Goal: Task Accomplishment & Management: Manage account settings

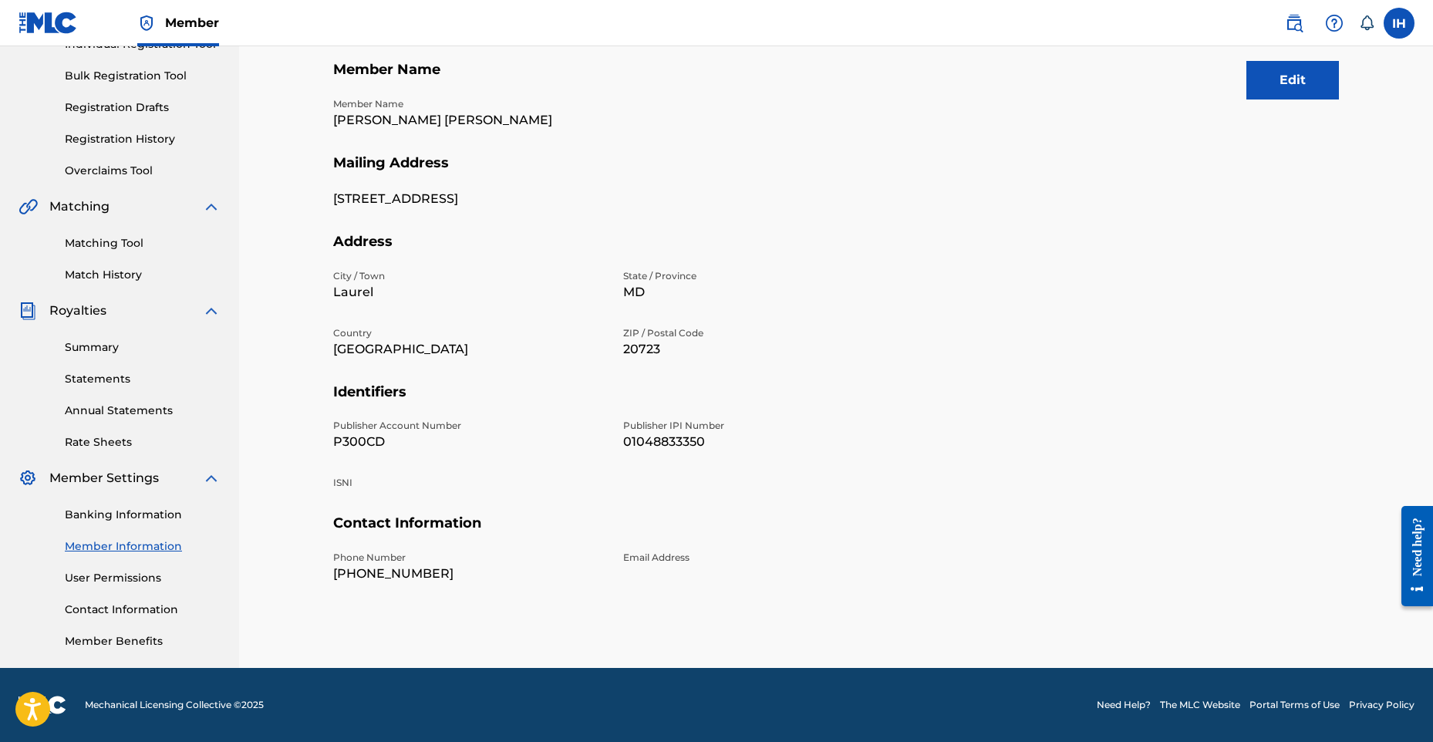
scroll to position [214, 0]
click at [762, 565] on div "Email Address" at bounding box center [758, 567] width 271 height 32
click at [1260, 110] on section "Member Name Member Name [PERSON_NAME] [PERSON_NAME]" at bounding box center [836, 107] width 1006 height 93
click at [1274, 96] on button "Edit" at bounding box center [1292, 80] width 93 height 39
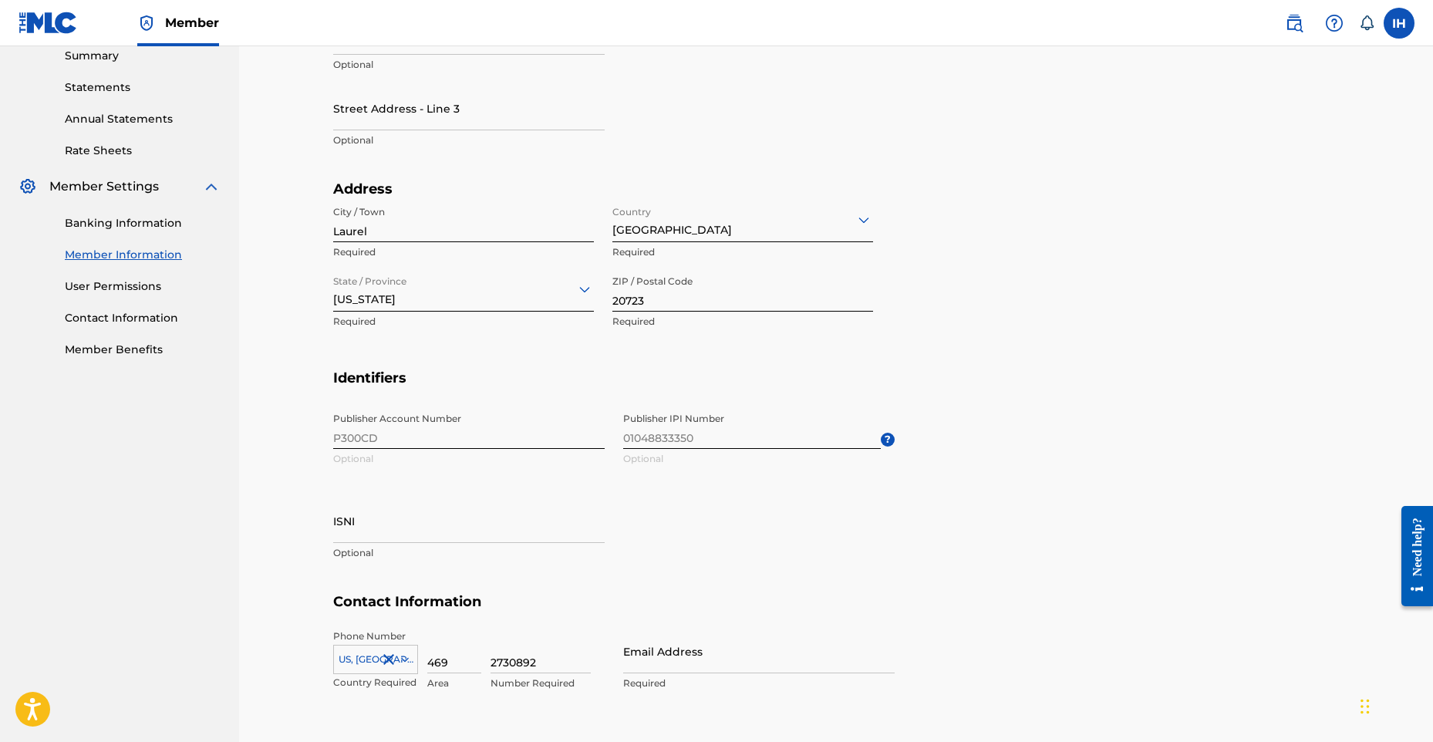
scroll to position [598, 0]
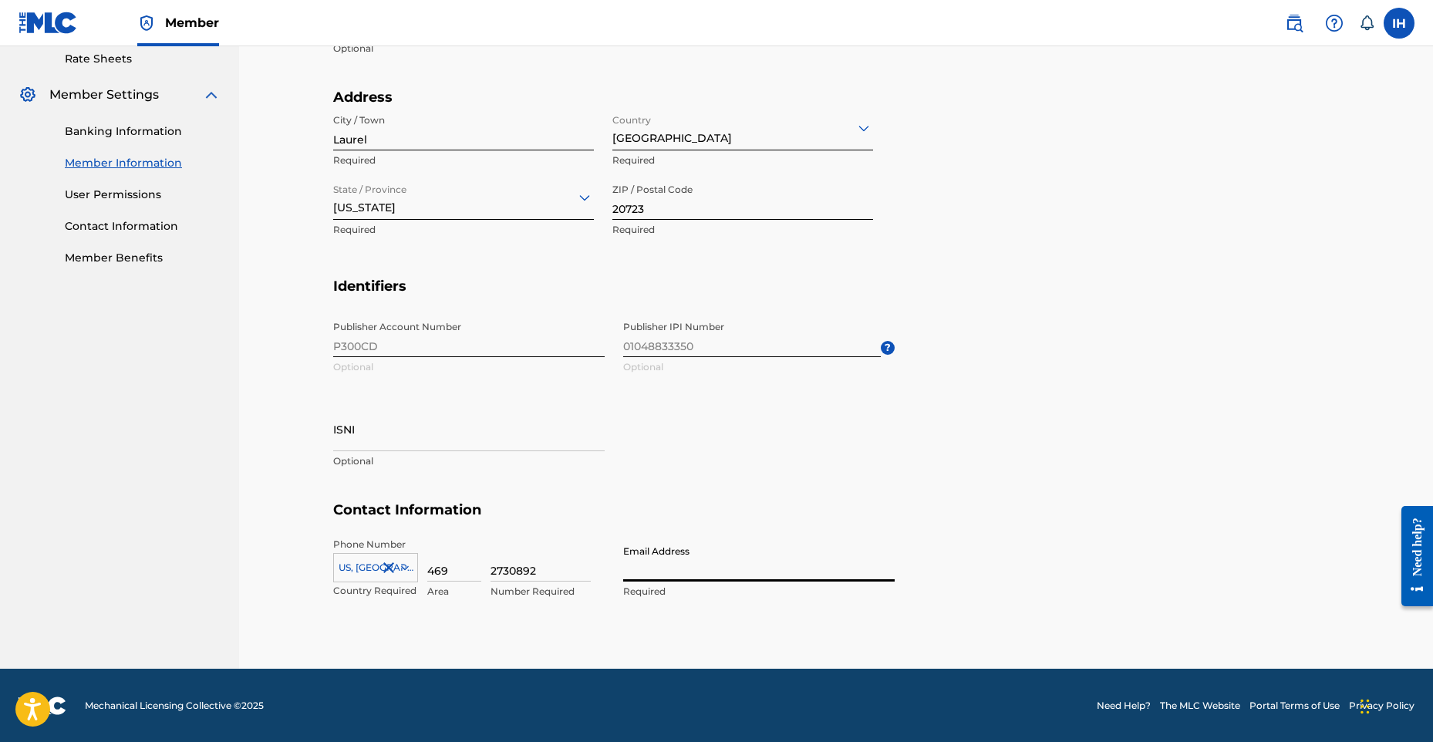
click at [681, 558] on input "Email Address" at bounding box center [758, 560] width 271 height 44
type input "[EMAIL_ADDRESS][DOMAIN_NAME]"
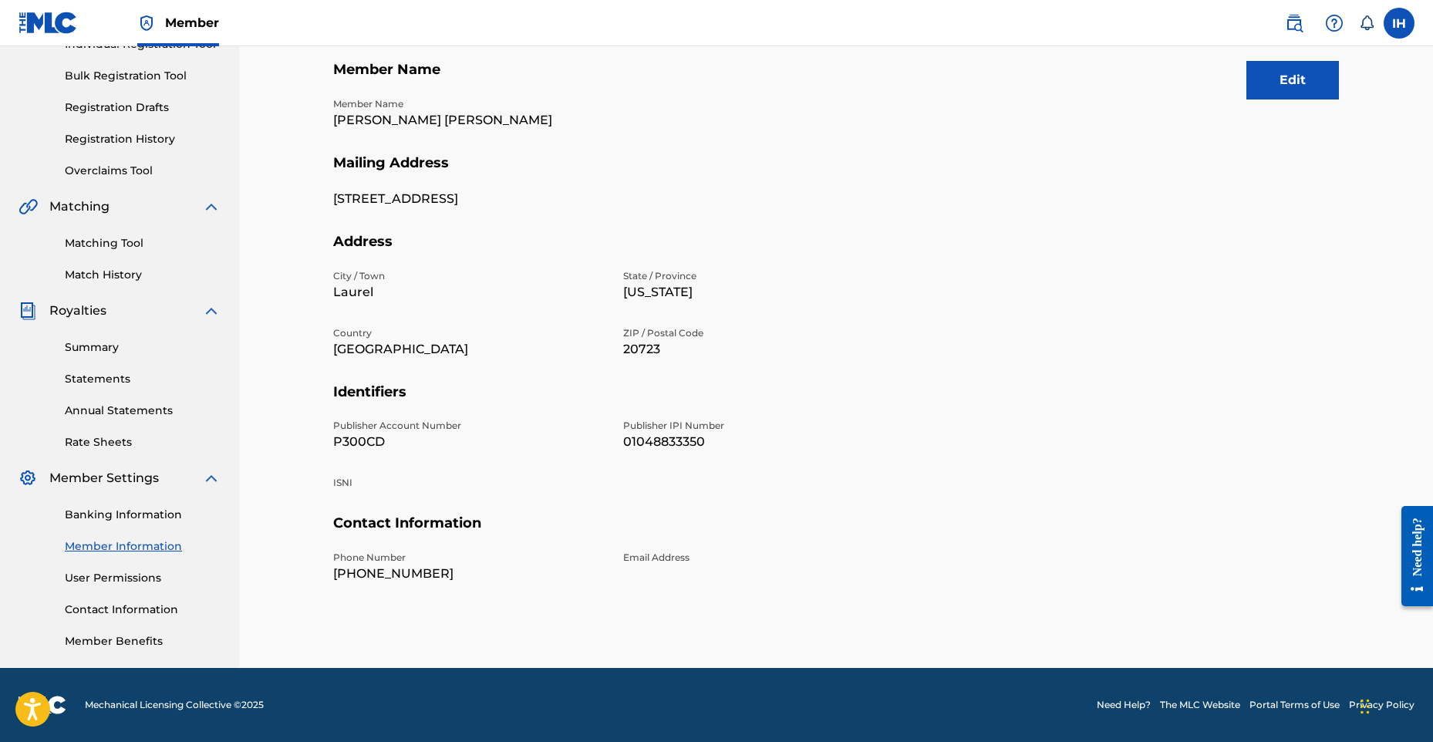
scroll to position [205, 0]
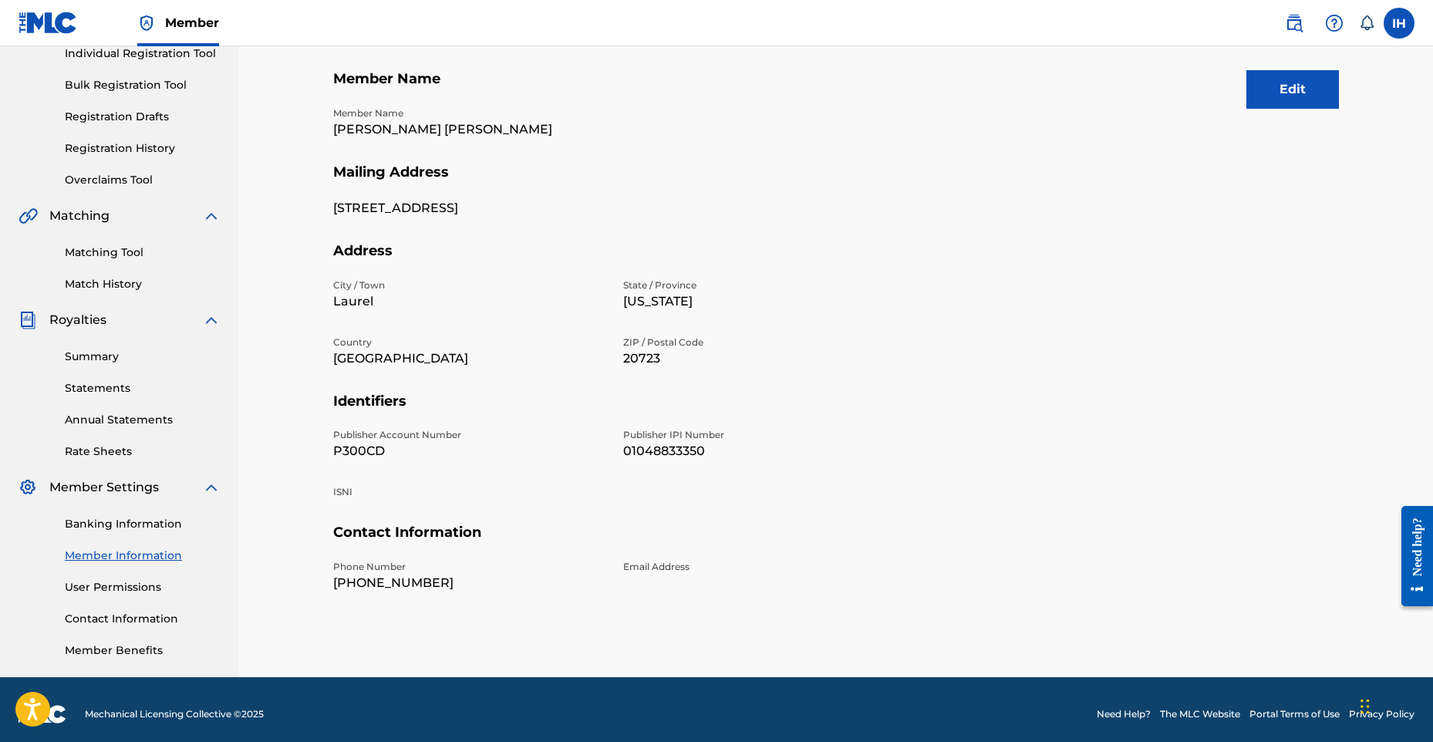
click at [1297, 71] on button "Edit" at bounding box center [1292, 89] width 93 height 39
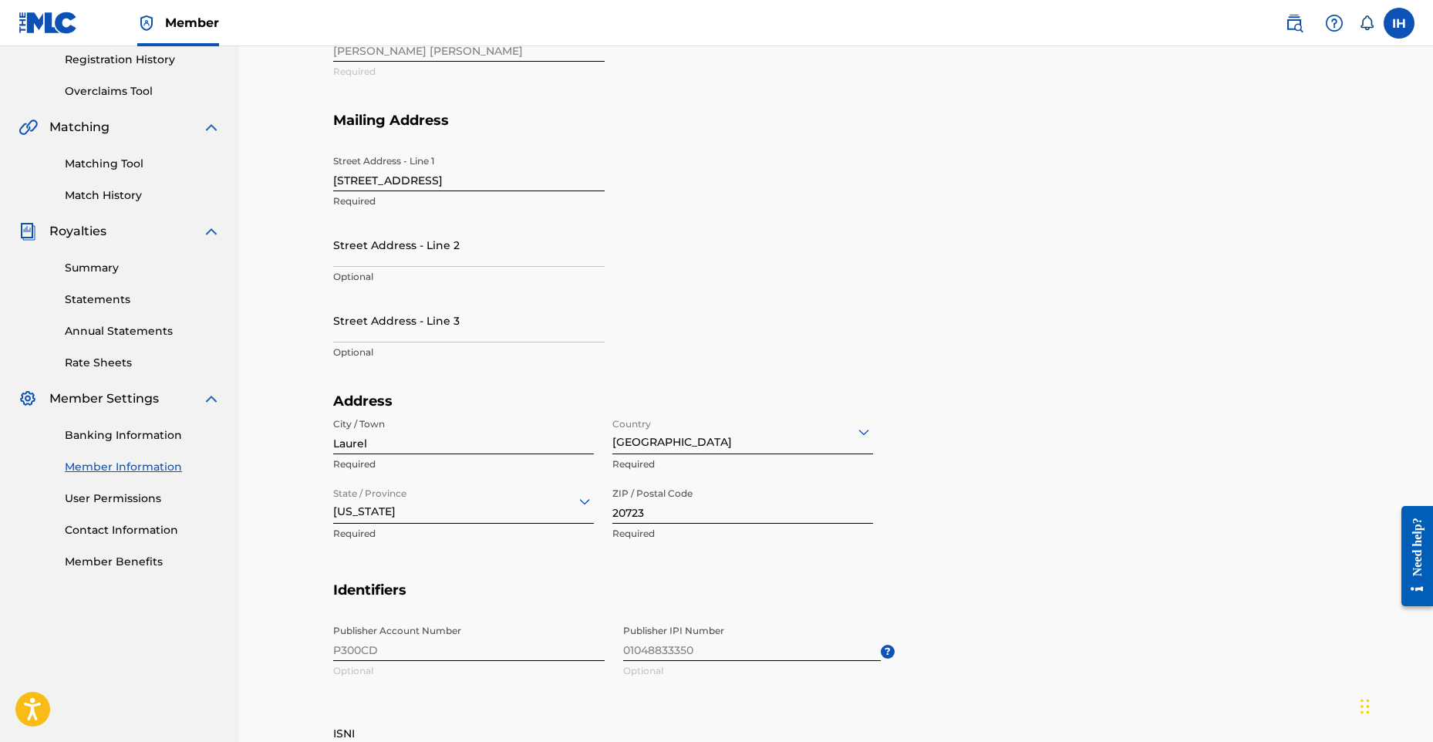
scroll to position [598, 0]
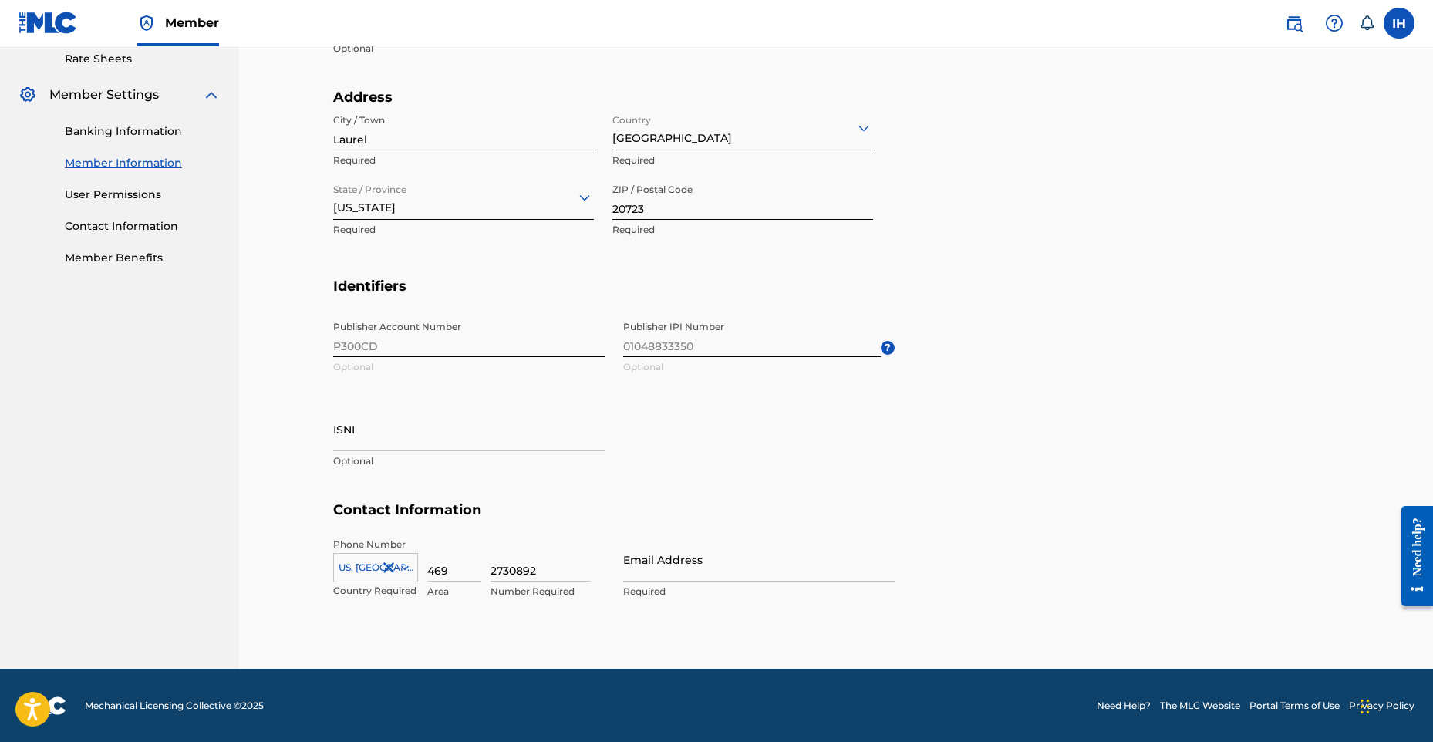
click at [657, 567] on input "Email Address" at bounding box center [758, 560] width 271 height 44
type input "[EMAIL_ADDRESS][DOMAIN_NAME]"
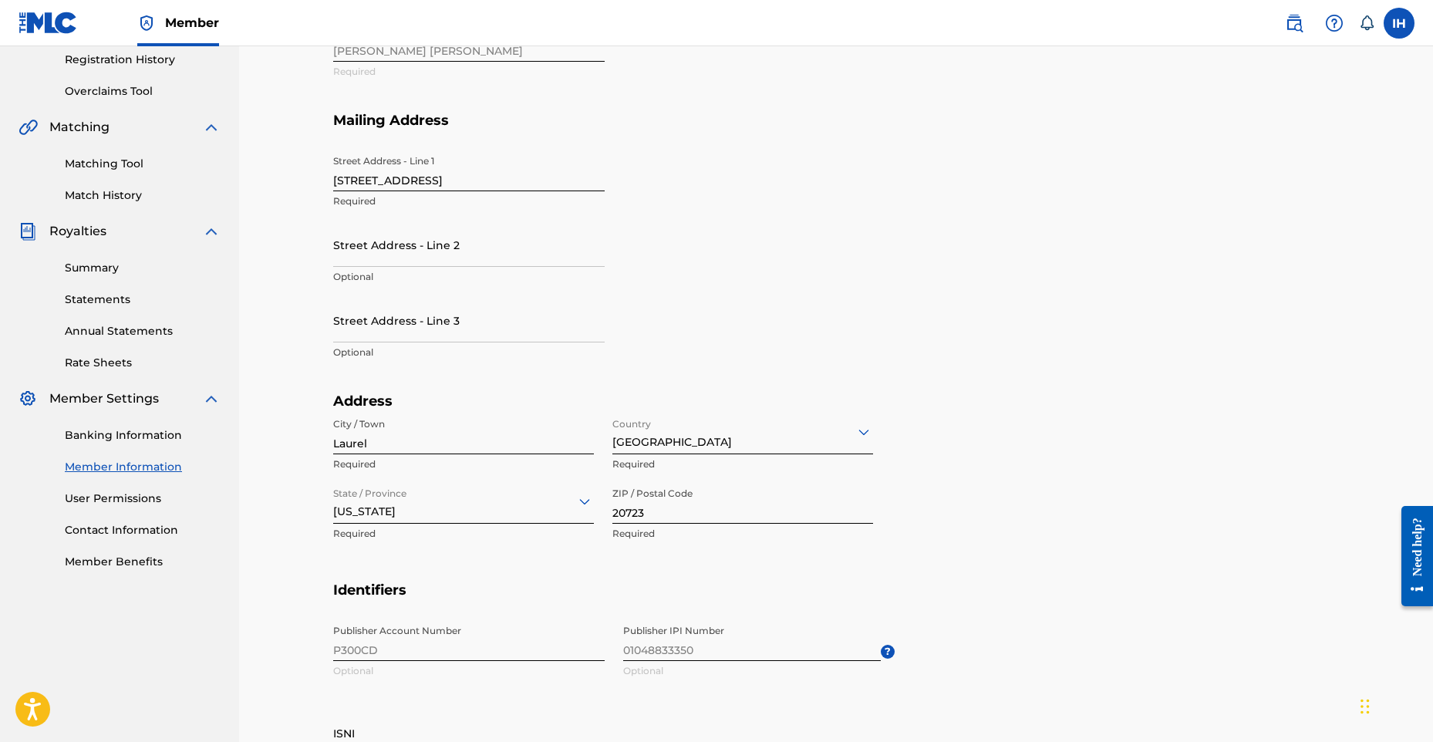
scroll to position [0, 0]
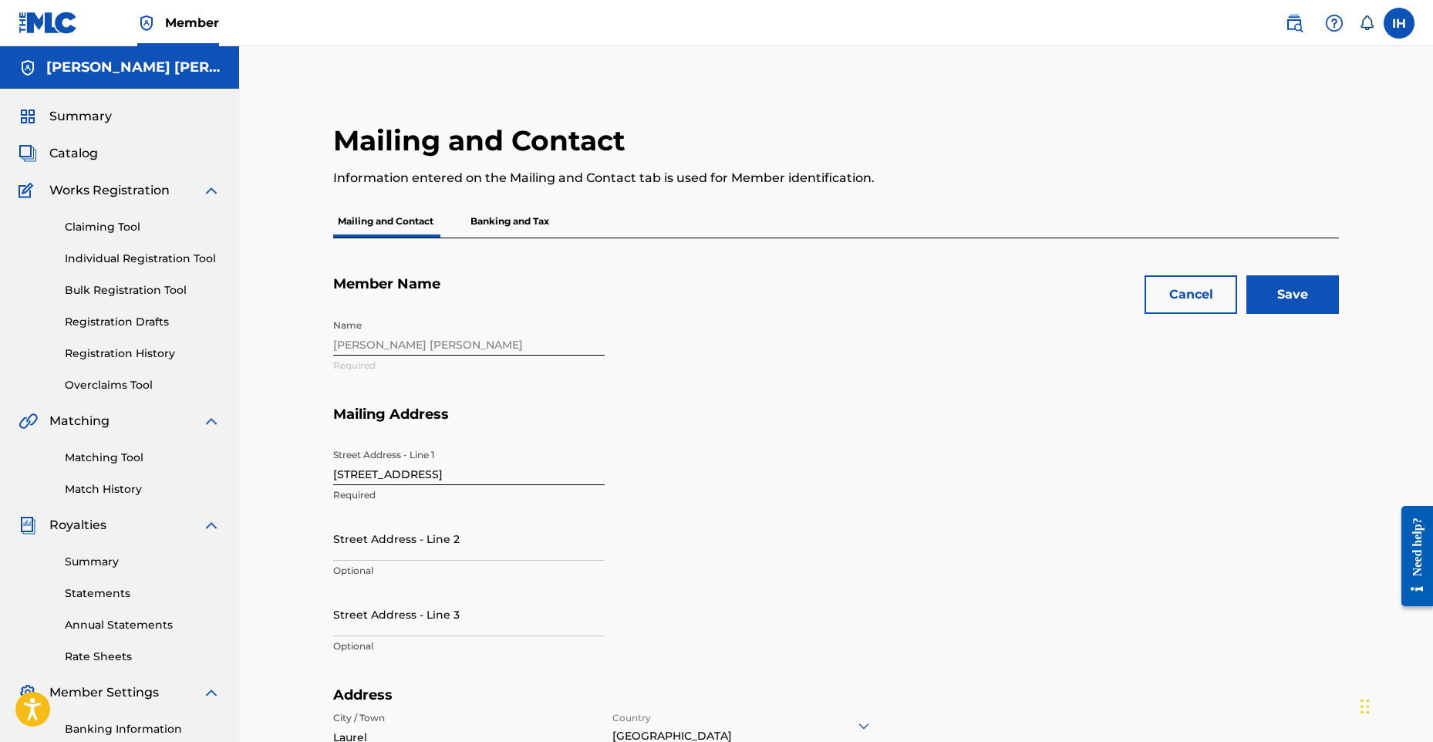
click at [1252, 292] on input "Save" at bounding box center [1292, 294] width 93 height 39
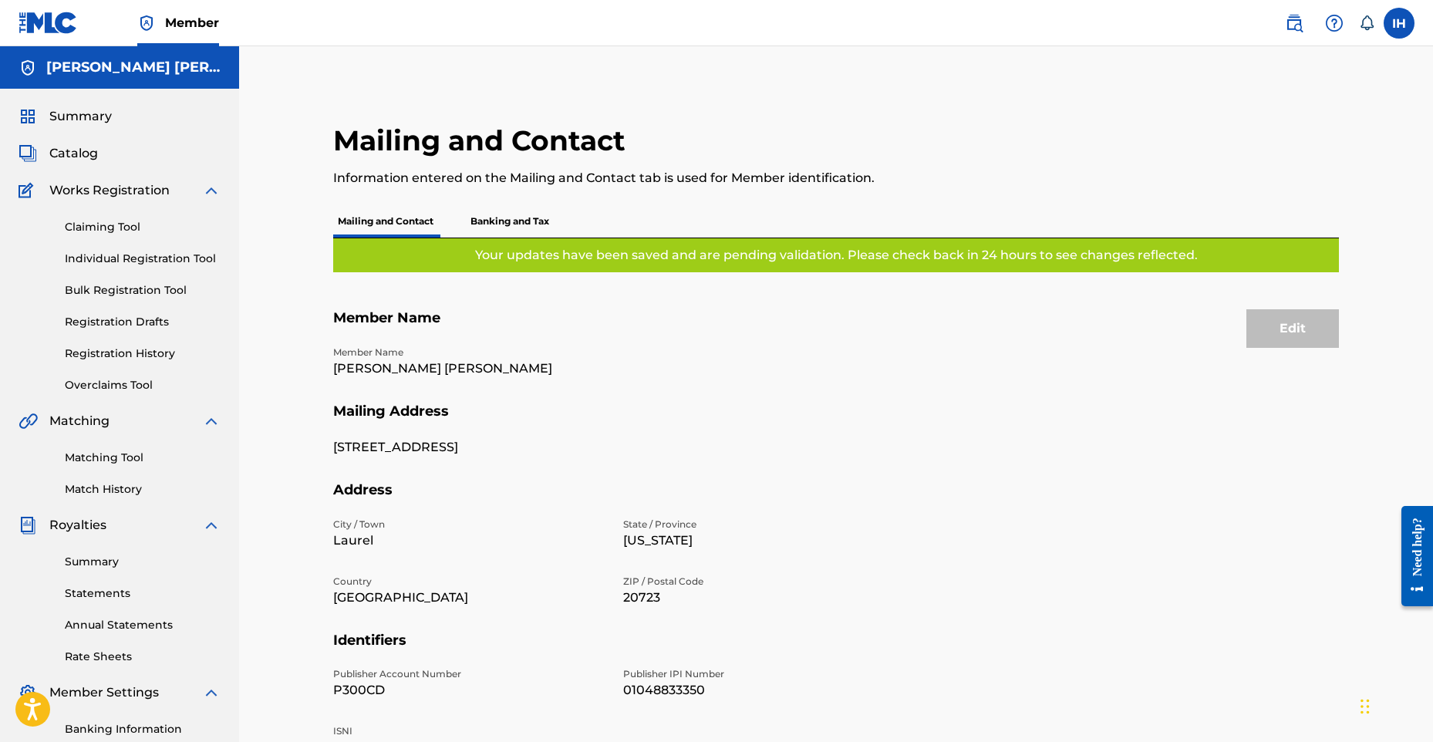
scroll to position [224, 0]
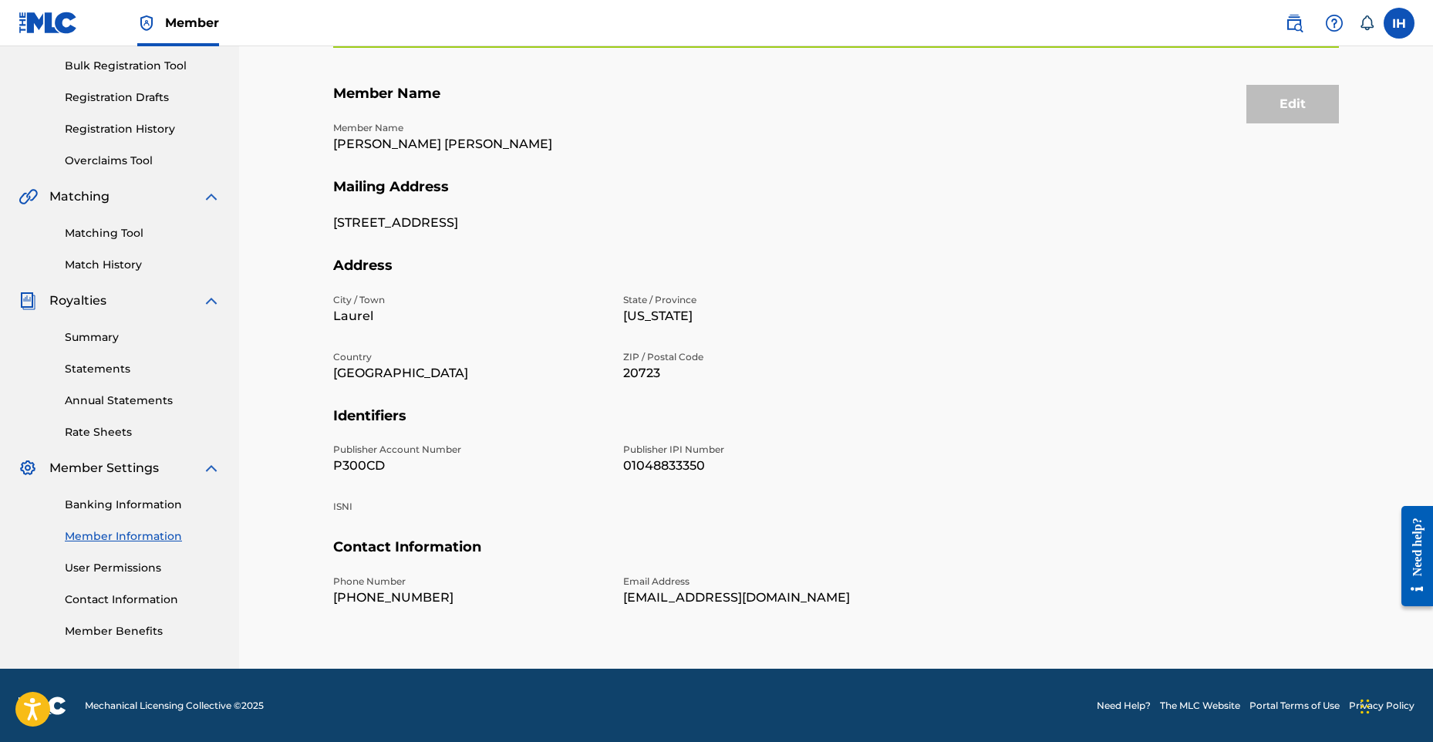
click at [126, 570] on link "User Permissions" at bounding box center [143, 568] width 156 height 16
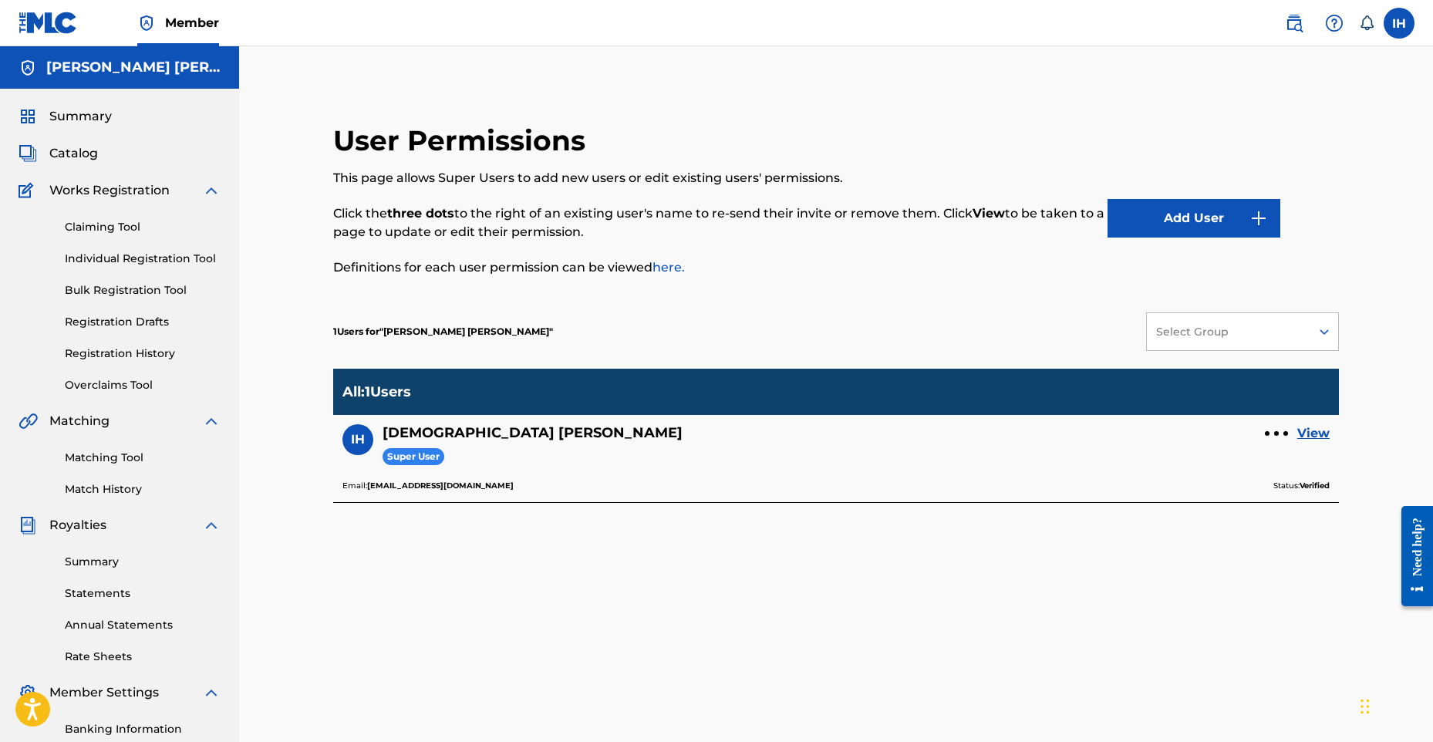
click at [1323, 434] on link "View" at bounding box center [1313, 433] width 32 height 19
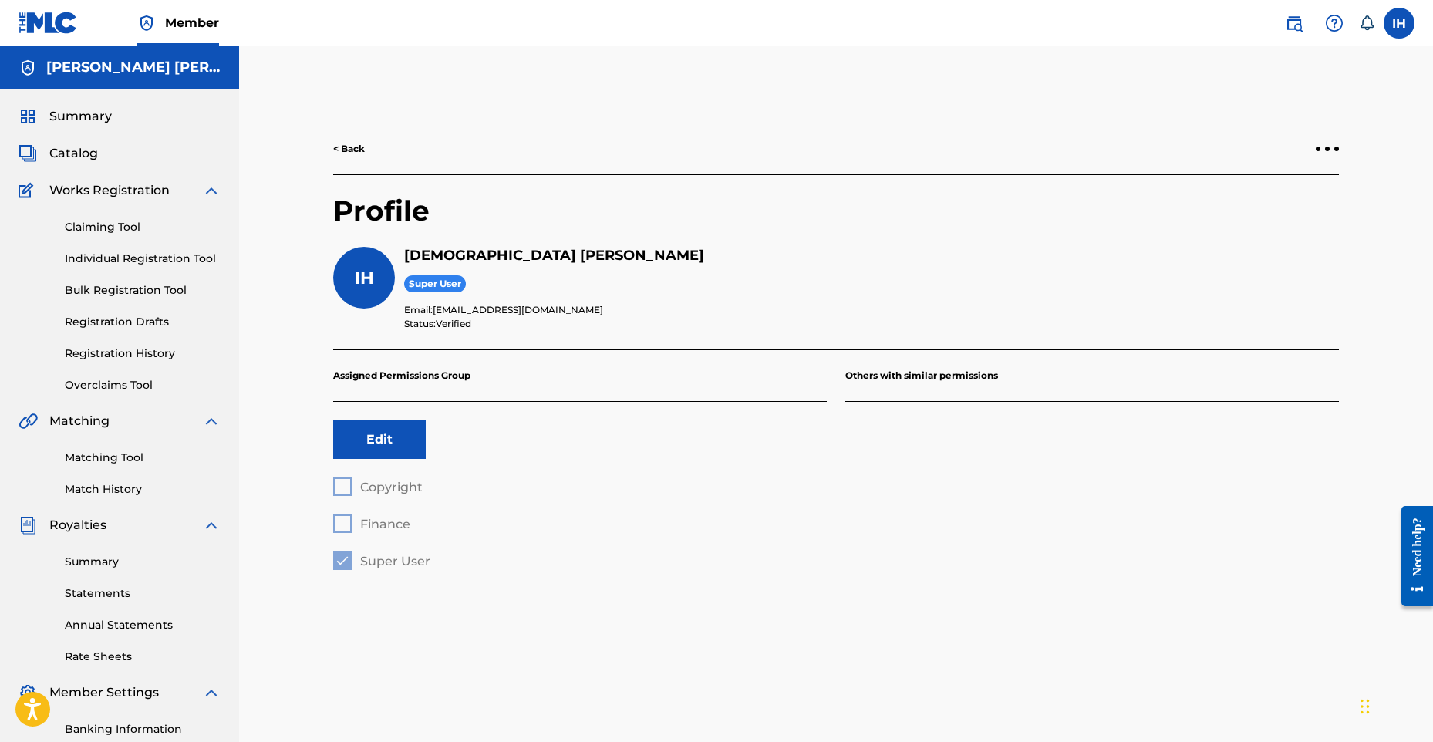
click at [1330, 154] on div "< Back" at bounding box center [836, 149] width 1006 height 52
click at [1332, 149] on div at bounding box center [1327, 148] width 23 height 9
drag, startPoint x: 453, startPoint y: 356, endPoint x: 369, endPoint y: 407, distance: 99.3
click at [453, 356] on p "Assigned Permissions Group" at bounding box center [580, 376] width 494 height 52
click at [410, 449] on button "Edit" at bounding box center [379, 439] width 93 height 39
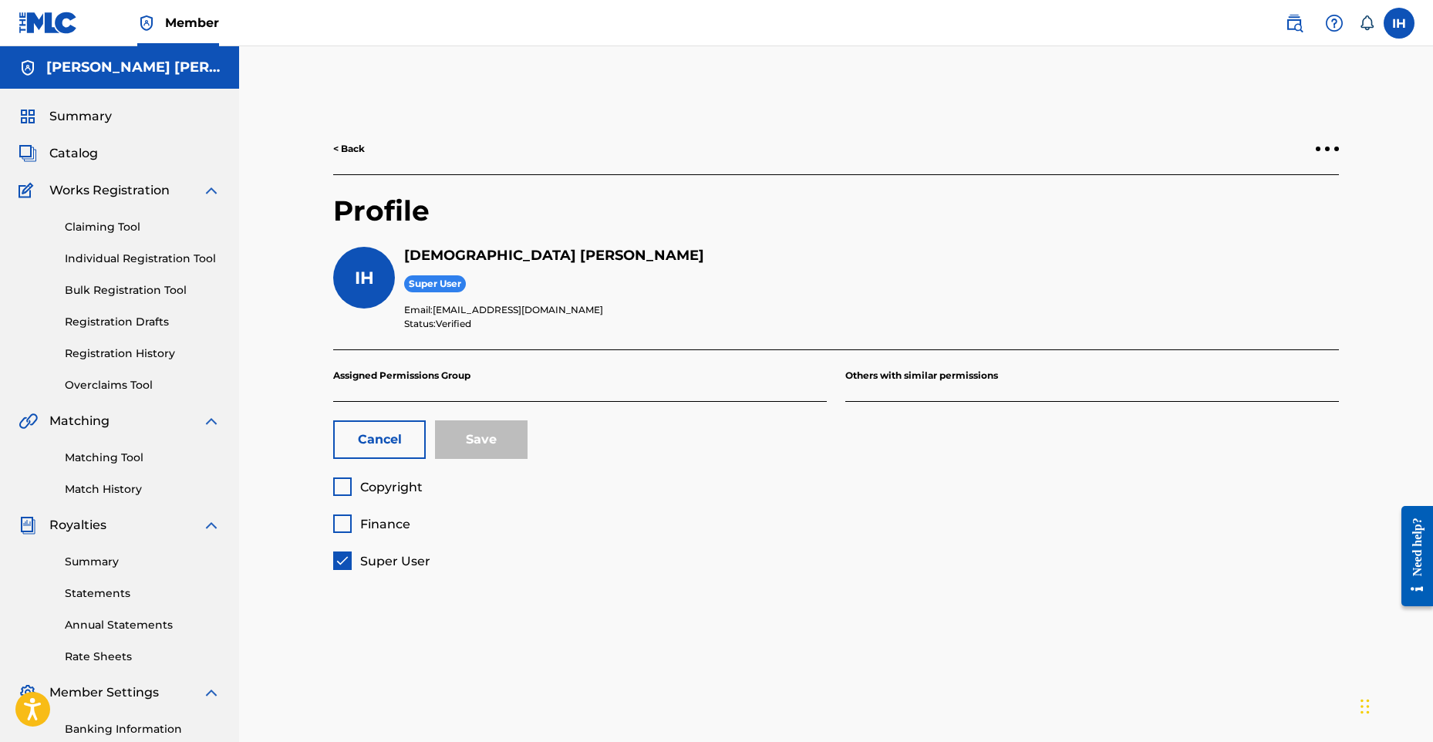
click at [346, 143] on link "< Back" at bounding box center [349, 149] width 32 height 14
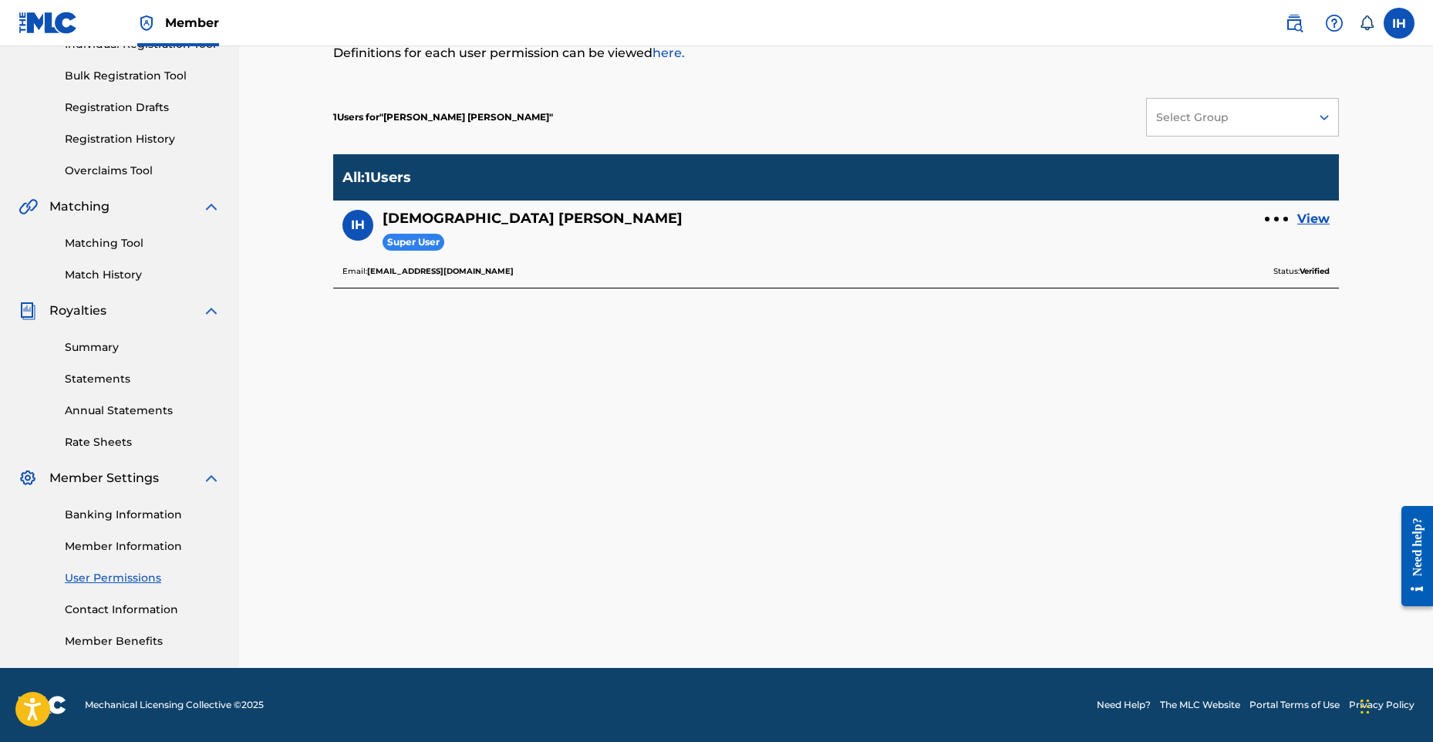
scroll to position [210, 0]
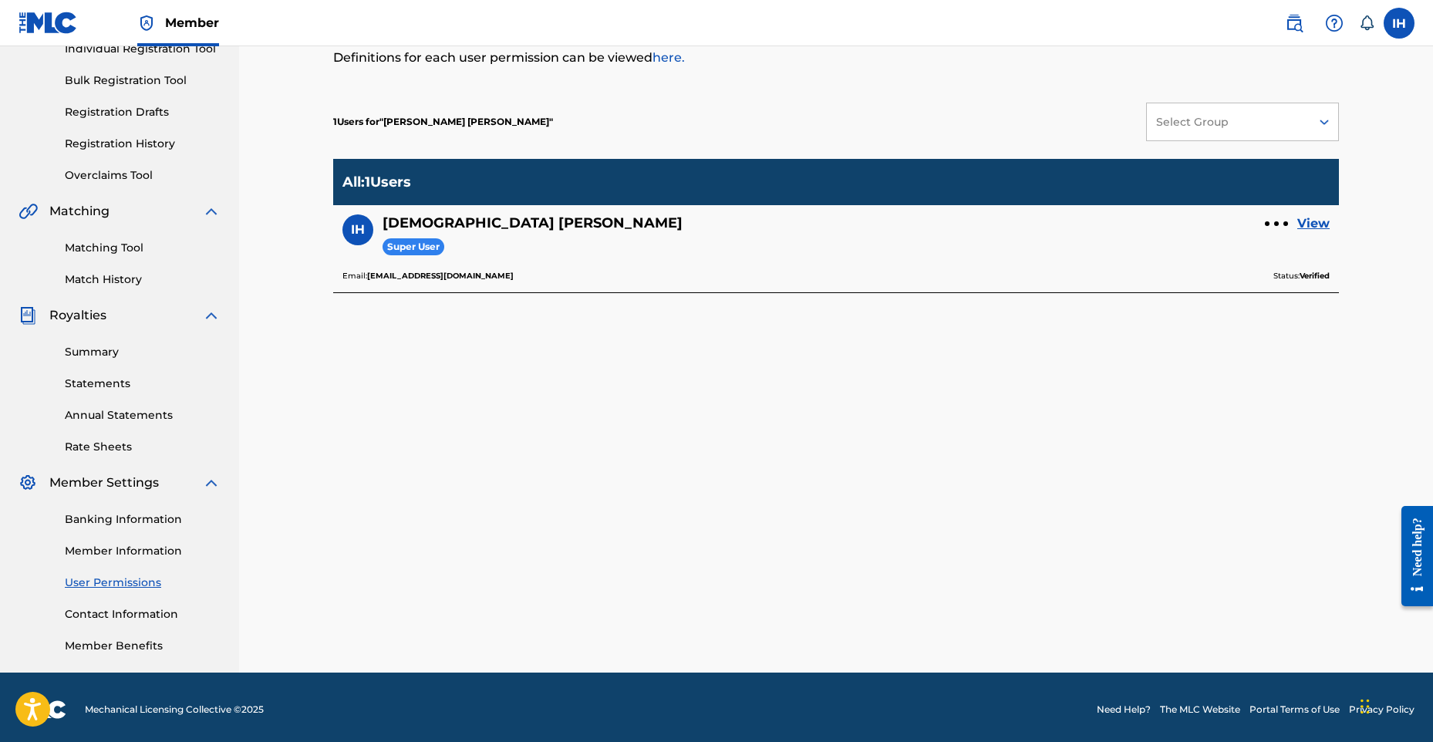
click at [167, 610] on link "Contact Information" at bounding box center [143, 614] width 156 height 16
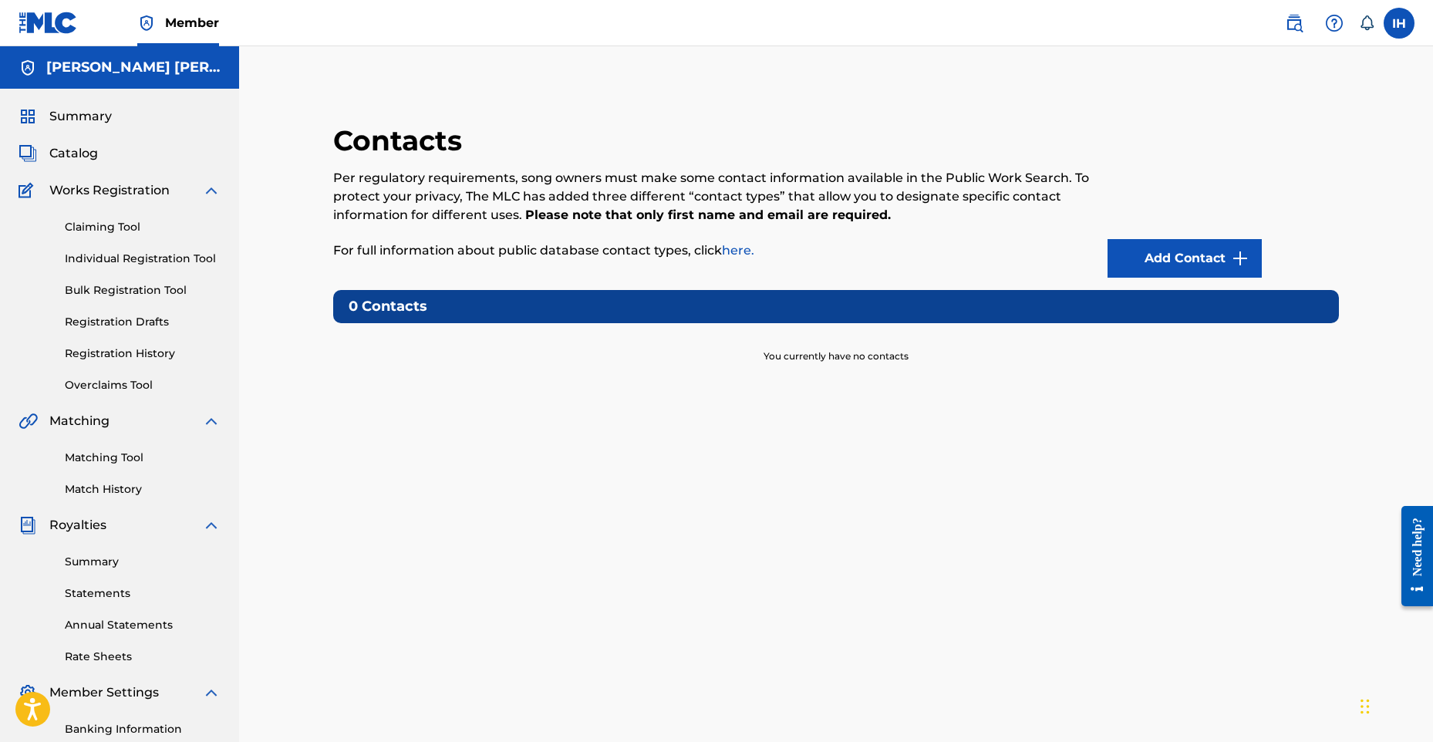
scroll to position [214, 0]
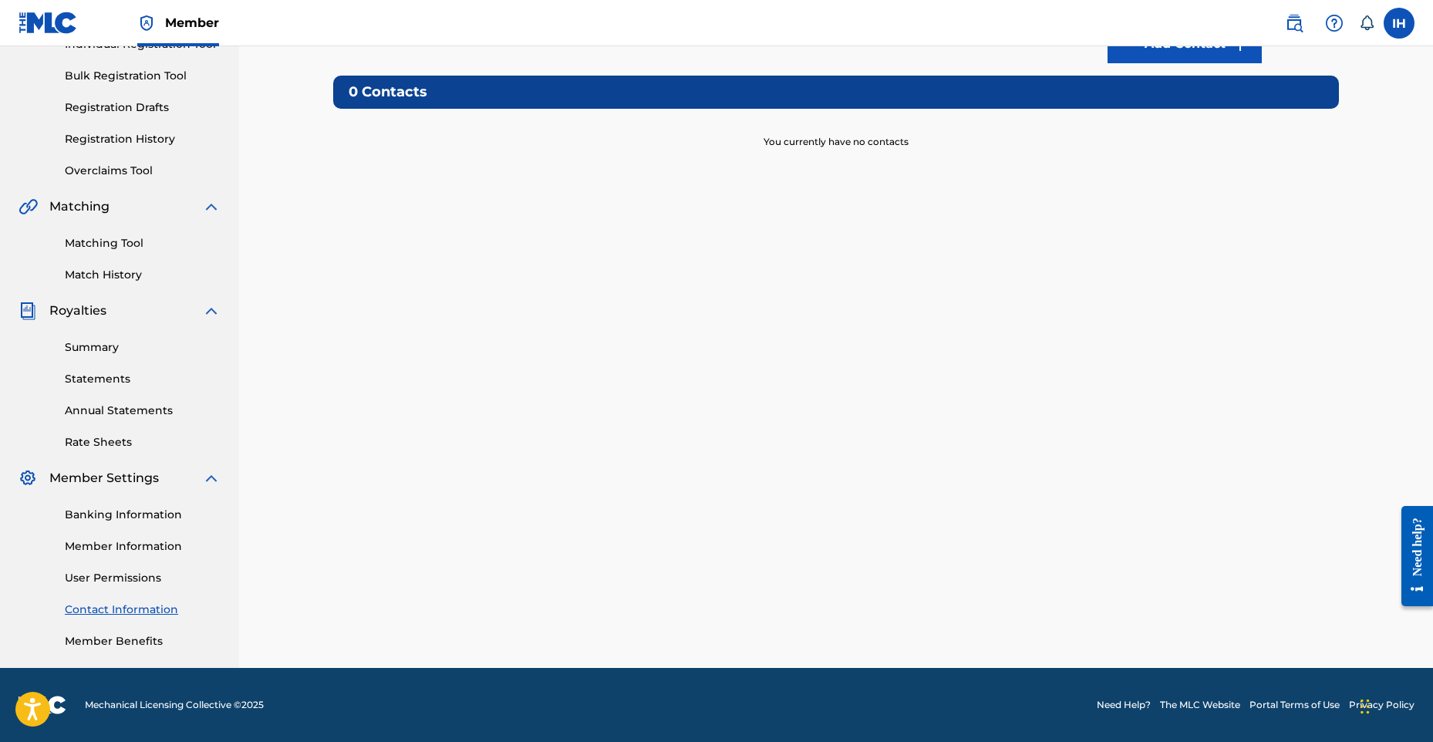
click at [148, 641] on link "Member Benefits" at bounding box center [143, 641] width 156 height 16
click at [130, 512] on link "Banking Information" at bounding box center [143, 515] width 156 height 16
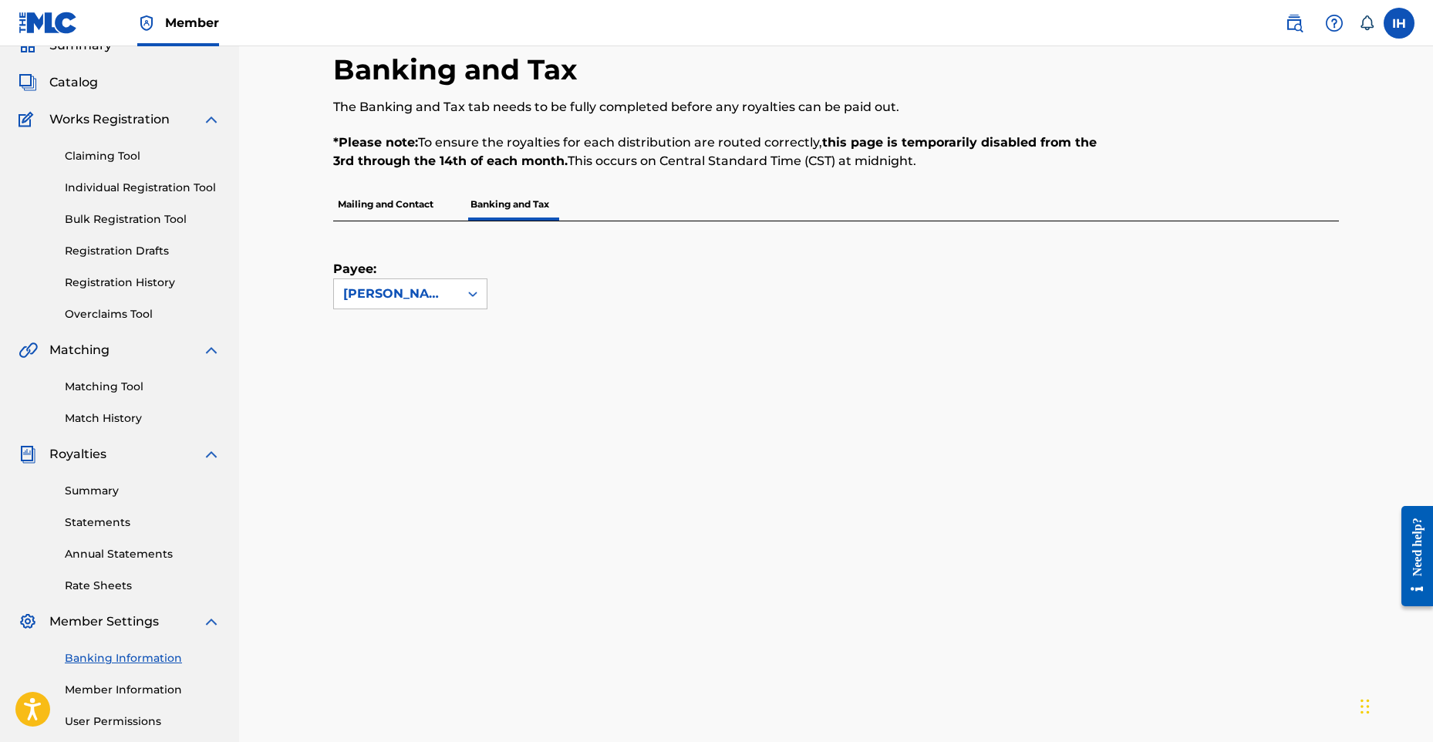
scroll to position [224, 0]
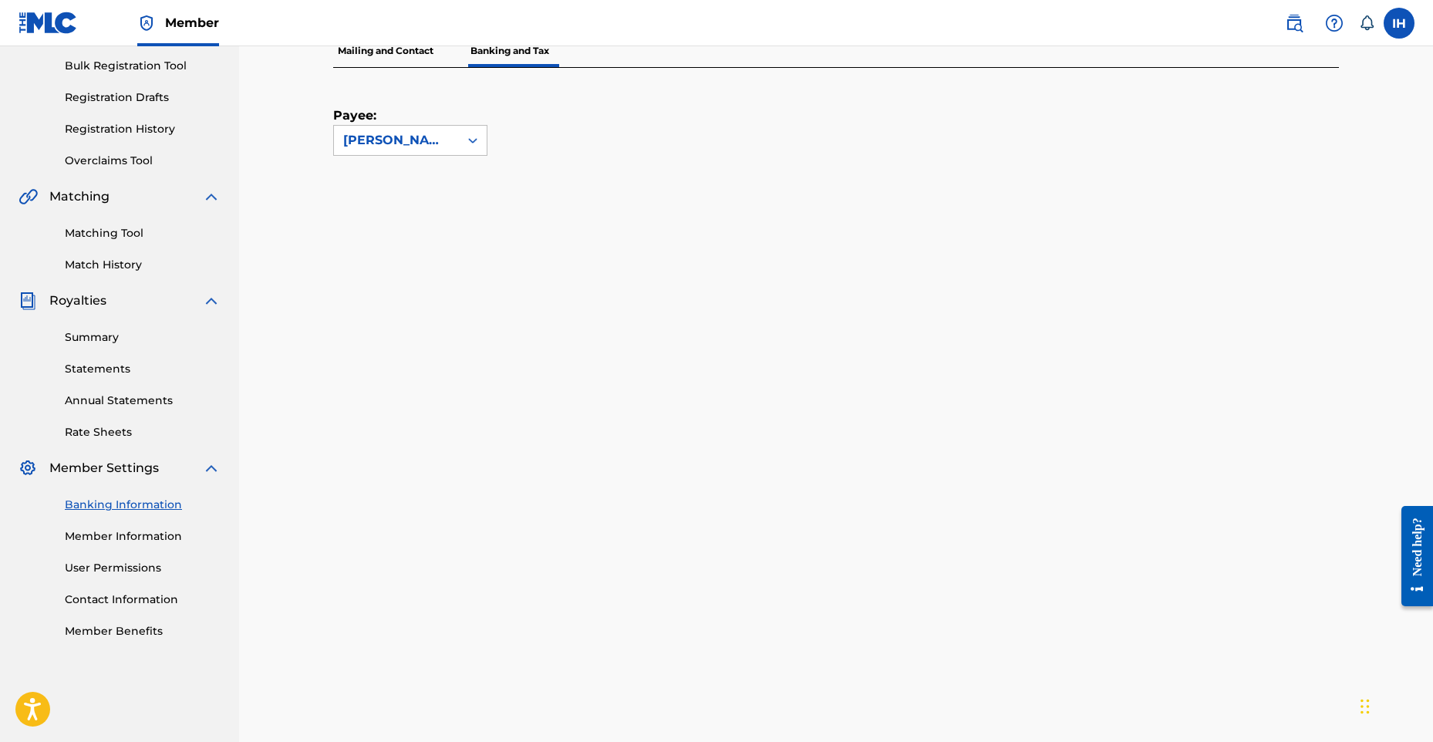
click at [106, 343] on link "Summary" at bounding box center [143, 337] width 156 height 16
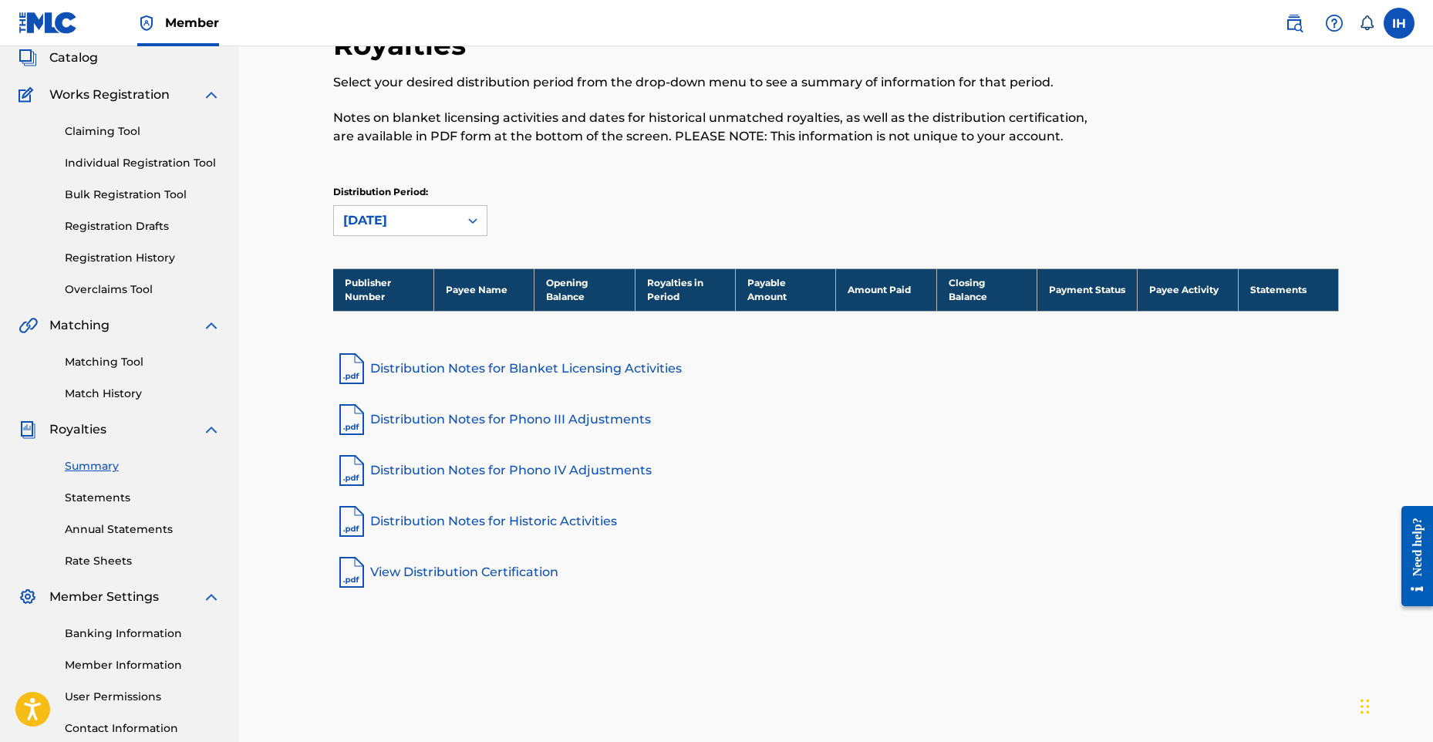
scroll to position [190, 0]
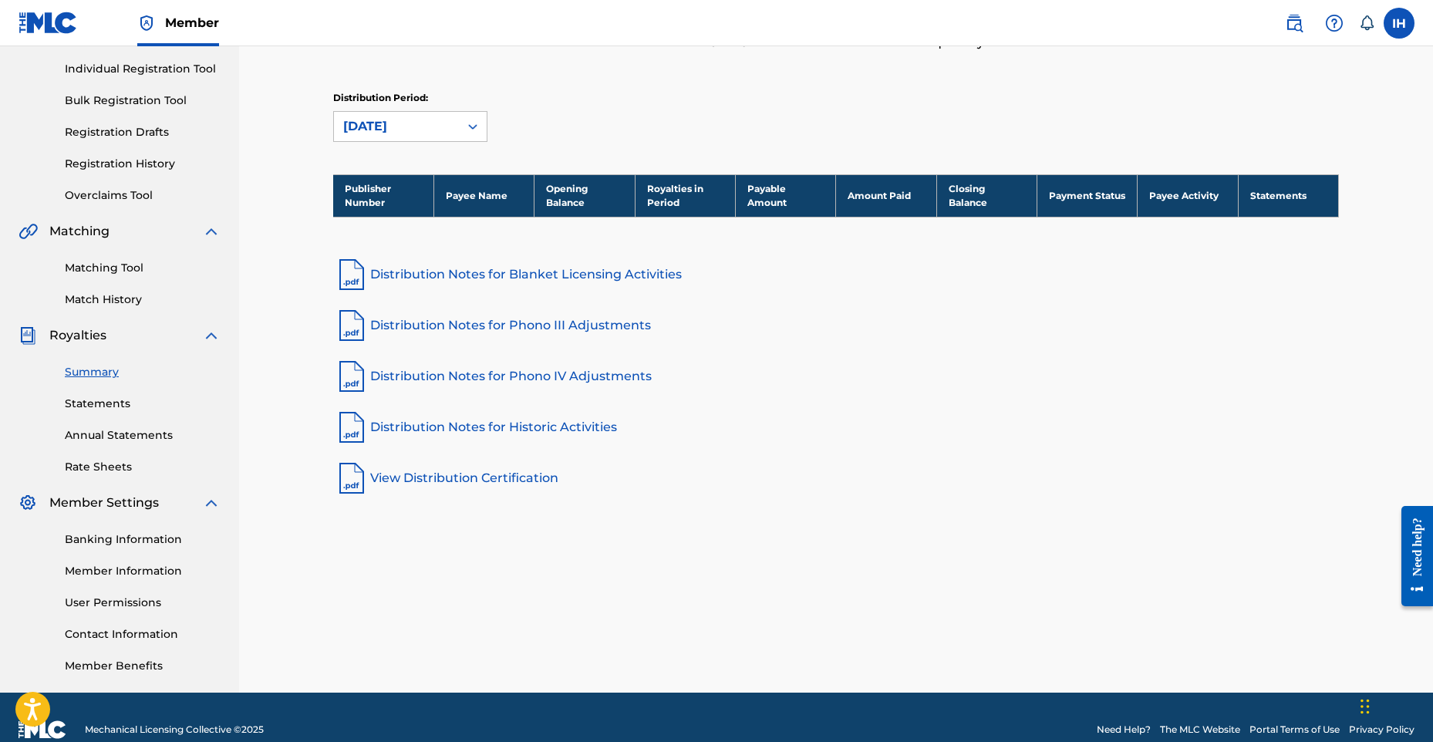
click at [126, 541] on link "Banking Information" at bounding box center [143, 539] width 156 height 16
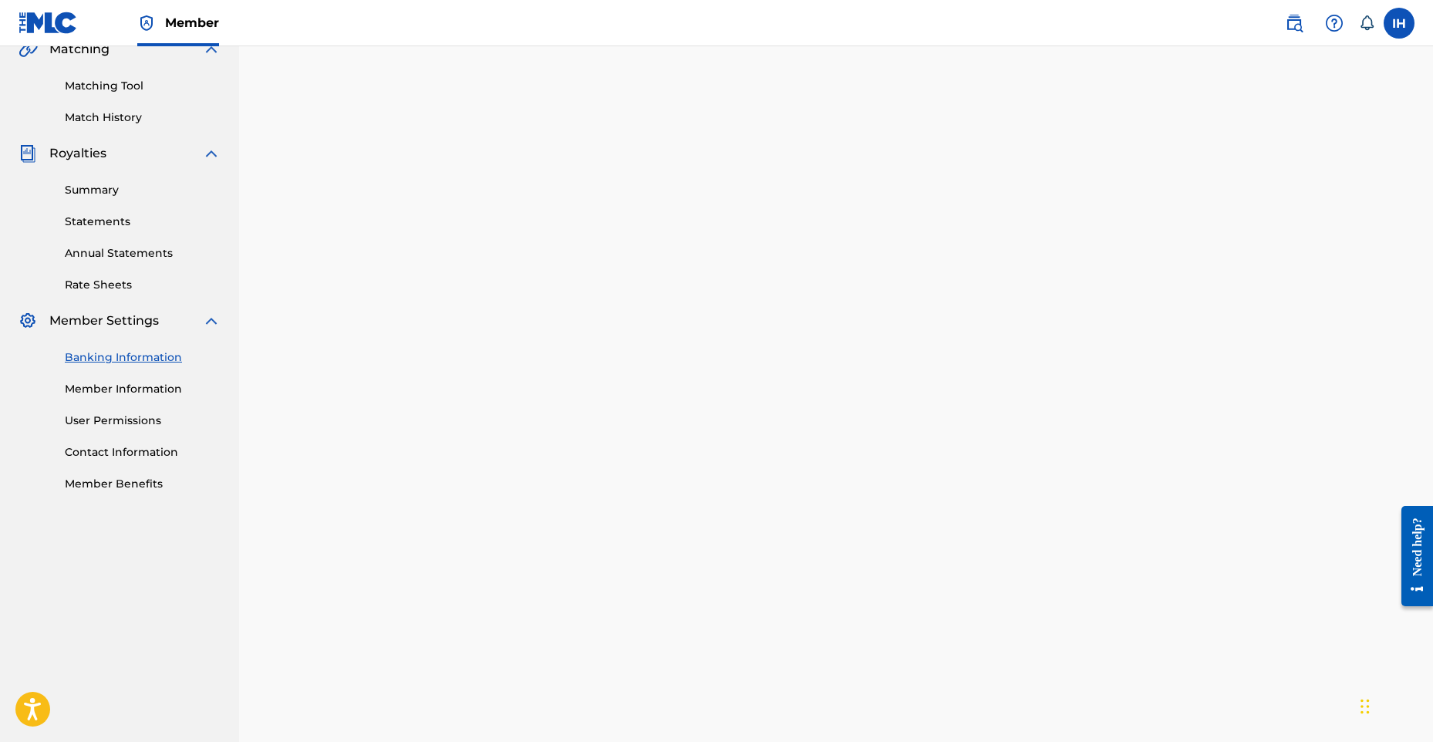
scroll to position [608, 0]
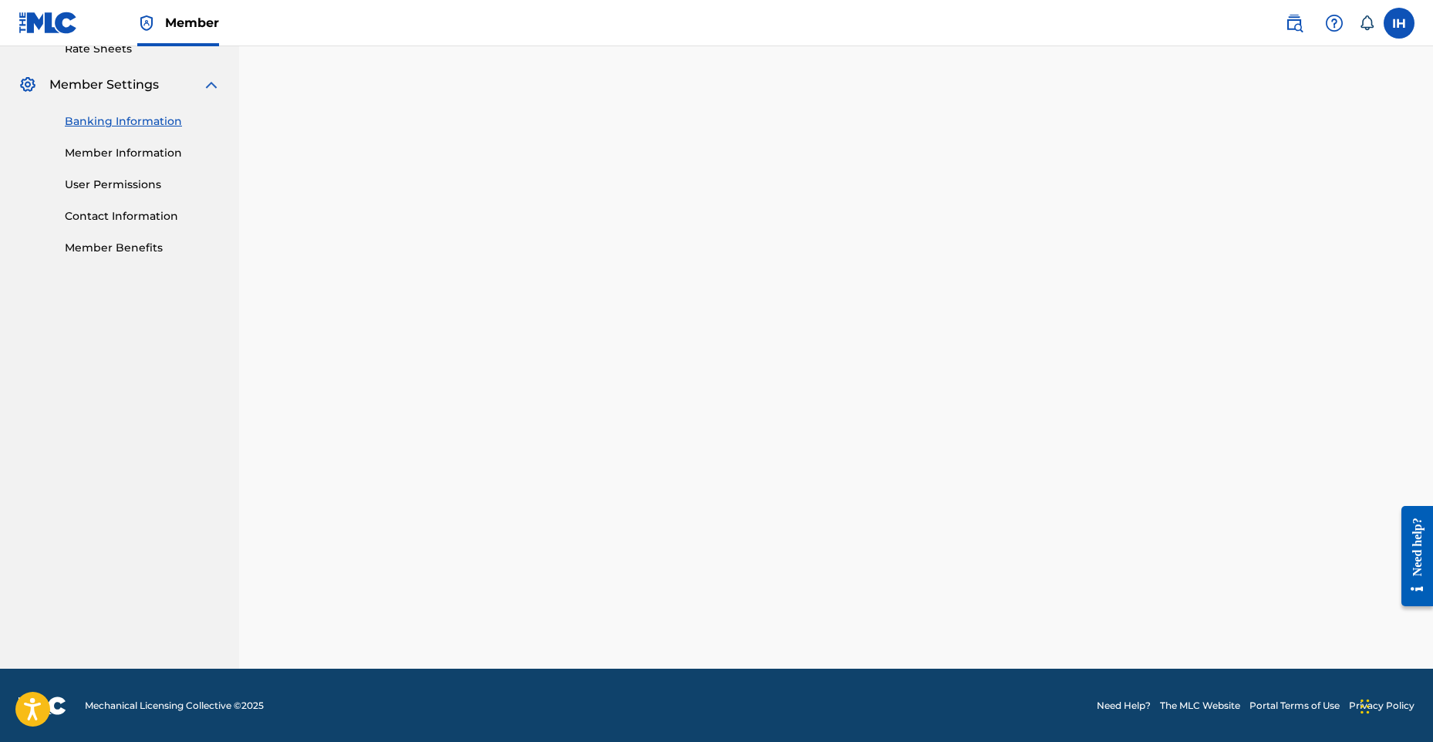
click at [126, 151] on link "Member Information" at bounding box center [143, 153] width 156 height 16
